Goal: Task Accomplishment & Management: Complete application form

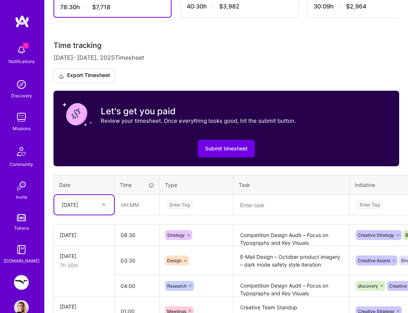
scroll to position [178, 0]
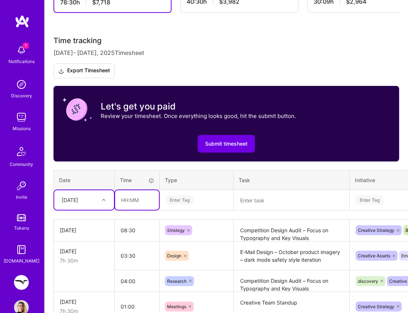
click at [146, 195] on input "text" at bounding box center [137, 200] width 44 height 20
type input "02:00"
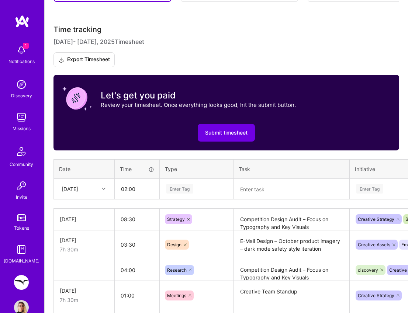
click at [185, 199] on div "Enter Tag" at bounding box center [196, 188] width 73 height 19
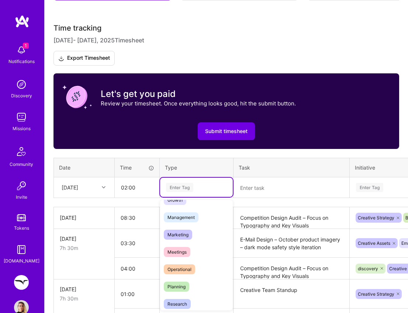
scroll to position [87, 0]
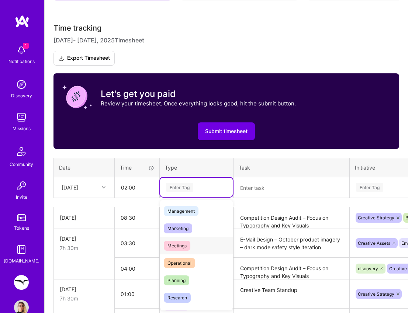
click at [185, 240] on div "Meetings" at bounding box center [196, 245] width 73 height 17
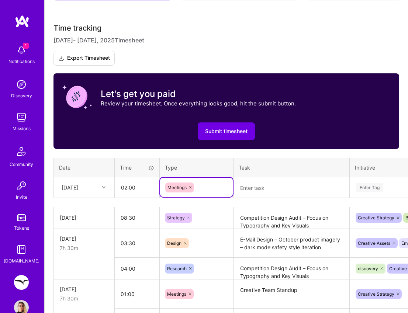
click at [260, 186] on textarea at bounding box center [291, 188] width 114 height 20
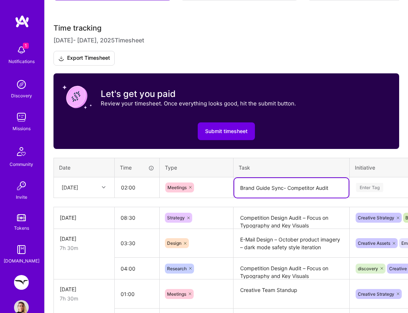
click at [282, 188] on textarea "Brand Guide Sync- Competitor Audit" at bounding box center [291, 188] width 114 height 20
type textarea "Brand Guide Sync - Competitor Audit"
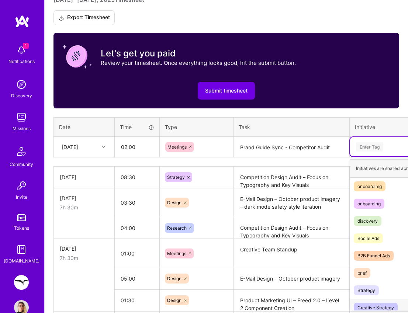
click at [378, 303] on span "Creative Strategy" at bounding box center [376, 308] width 44 height 10
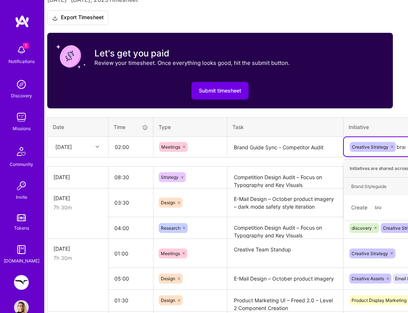
type input "brand"
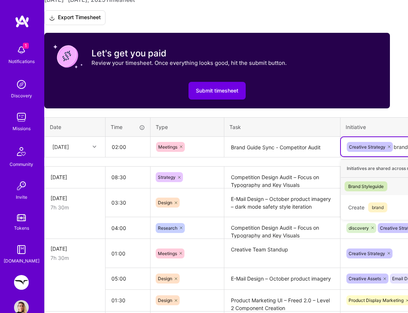
click at [364, 188] on div "Brand Styleguide" at bounding box center [365, 187] width 35 height 8
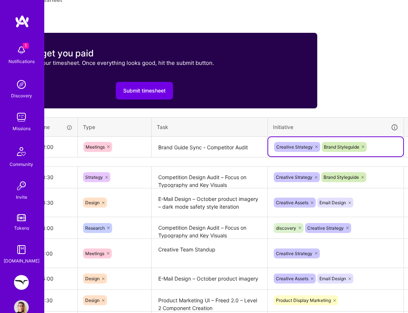
scroll to position [231, 103]
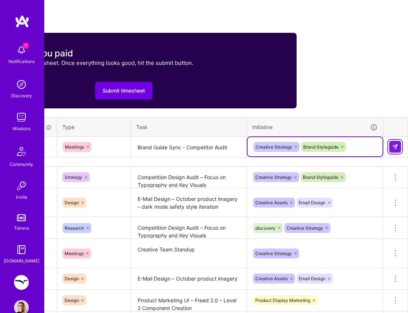
click at [395, 148] on img at bounding box center [395, 147] width 6 height 6
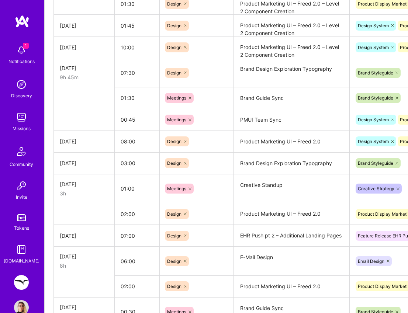
scroll to position [557, 0]
click at [129, 25] on input "01:45" at bounding box center [137, 26] width 45 height 20
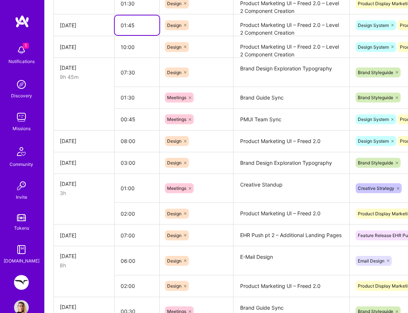
click at [129, 25] on input "01:45" at bounding box center [137, 26] width 45 height 20
click at [202, 21] on div "Design" at bounding box center [196, 25] width 63 height 10
type input "02:00"
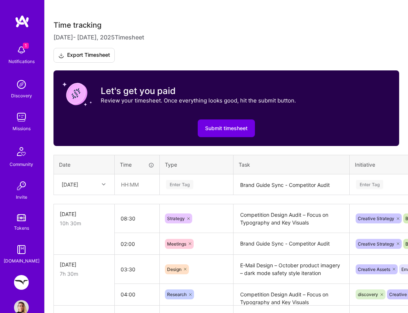
scroll to position [139, 0]
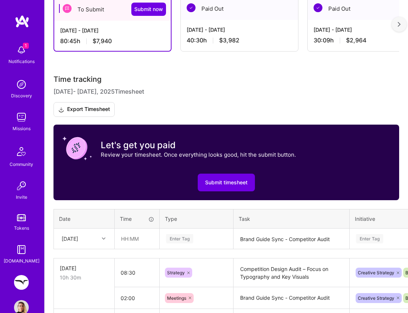
click at [187, 106] on h3 "Time tracking [DATE] - [DATE] Timesheet Export Timesheet" at bounding box center [227, 96] width 346 height 42
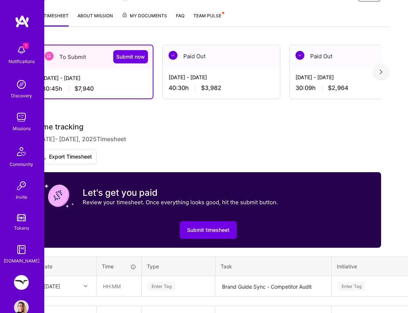
scroll to position [91, 0]
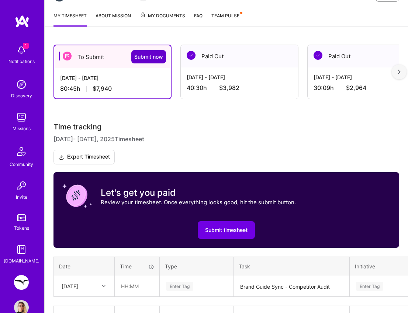
click at [140, 56] on span "Submit now" at bounding box center [148, 56] width 29 height 7
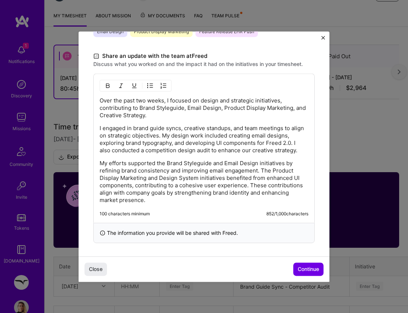
scroll to position [225, 0]
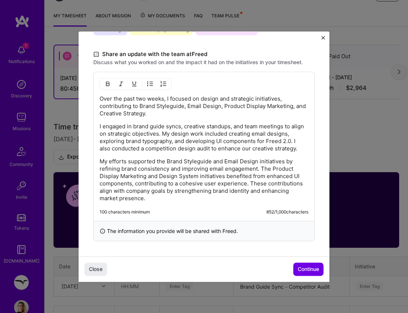
click at [176, 120] on div "Over the past two weeks, I focused on design and strategic initiatives, contrib…" at bounding box center [204, 148] width 209 height 107
click at [173, 118] on div "Over the past two weeks, I focused on design and strategic initiatives, contrib…" at bounding box center [204, 148] width 209 height 107
click at [166, 112] on p "Over the past two weeks, I focused on design and strategic initiatives, contrib…" at bounding box center [204, 106] width 209 height 22
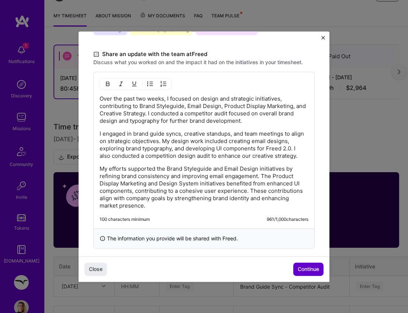
click at [304, 271] on span "Continue" at bounding box center [308, 269] width 21 height 7
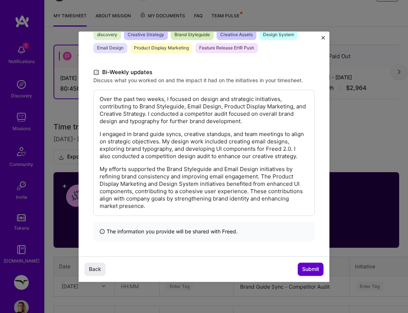
scroll to position [133, 0]
click at [304, 271] on span "Submit" at bounding box center [310, 269] width 17 height 7
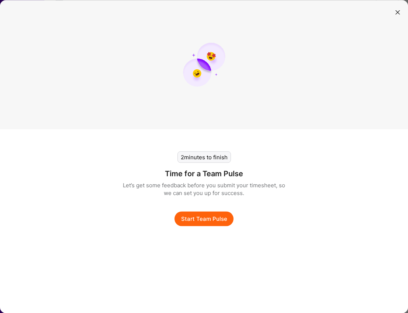
click at [203, 211] on button "Start Team Pulse" at bounding box center [204, 218] width 59 height 15
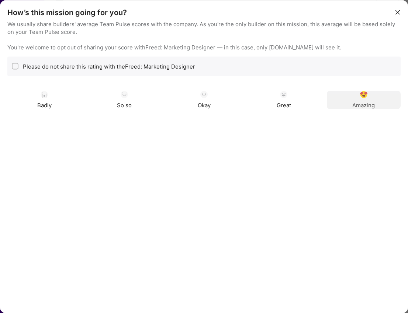
click at [382, 100] on div "Amazing" at bounding box center [364, 100] width 74 height 18
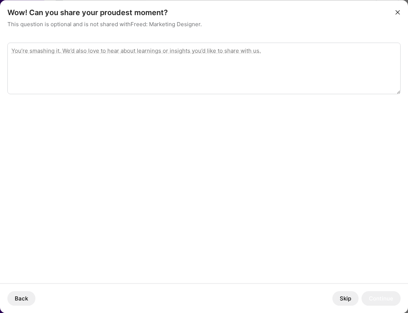
click at [344, 300] on button "Skip" at bounding box center [346, 298] width 26 height 15
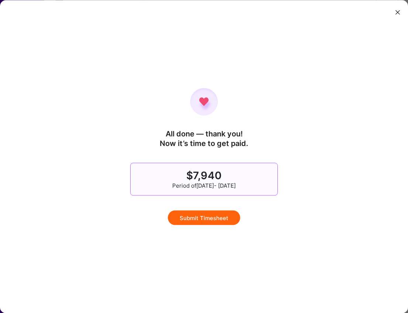
click at [206, 218] on button "Submit Timesheet" at bounding box center [204, 217] width 72 height 15
